Goal: Navigation & Orientation: Find specific page/section

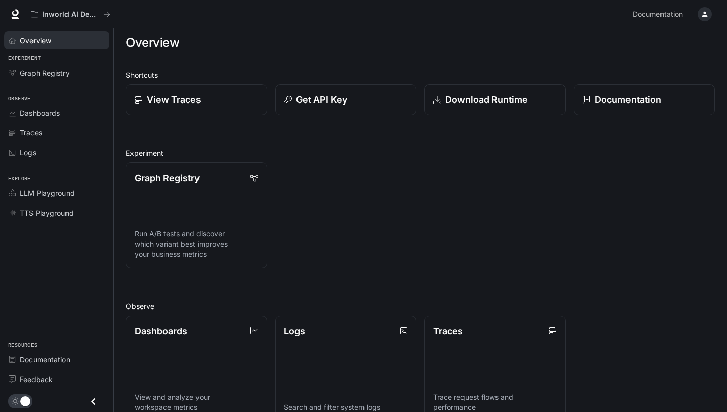
click at [42, 43] on span "Overview" at bounding box center [35, 40] width 31 height 11
click at [42, 43] on span "Overview" at bounding box center [36, 40] width 32 height 11
